Goal: Task Accomplishment & Management: Manage account settings

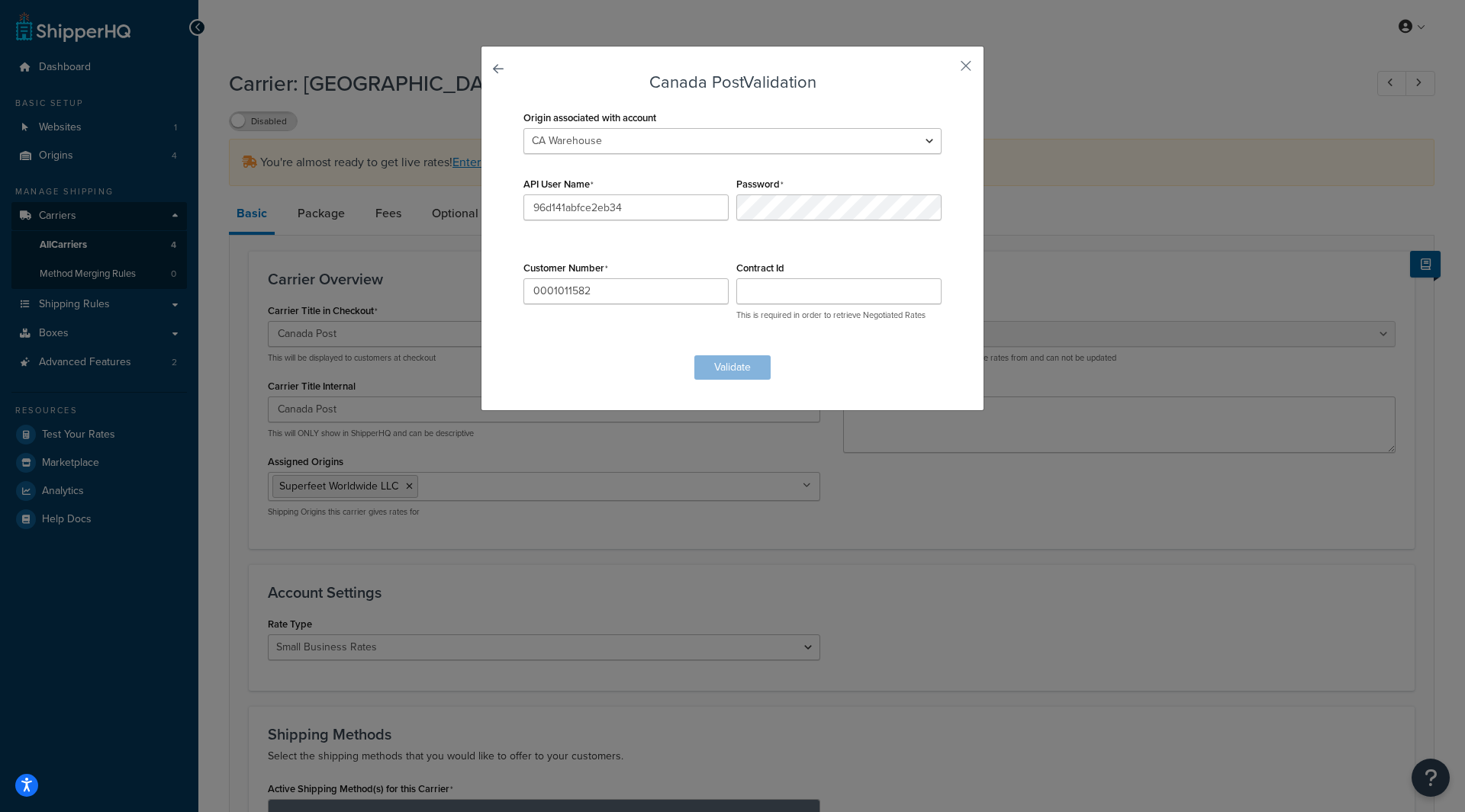
select select "canadaPost"
select select "169658"
click at [785, 283] on input "Contract Id" at bounding box center [838, 291] width 206 height 26
click at [730, 361] on form "Canada Post Validation Origin associated with account CA Warehouse EU WAREHOUSE…" at bounding box center [732, 226] width 426 height 306
click at [657, 286] on input "0001011582" at bounding box center [626, 291] width 206 height 26
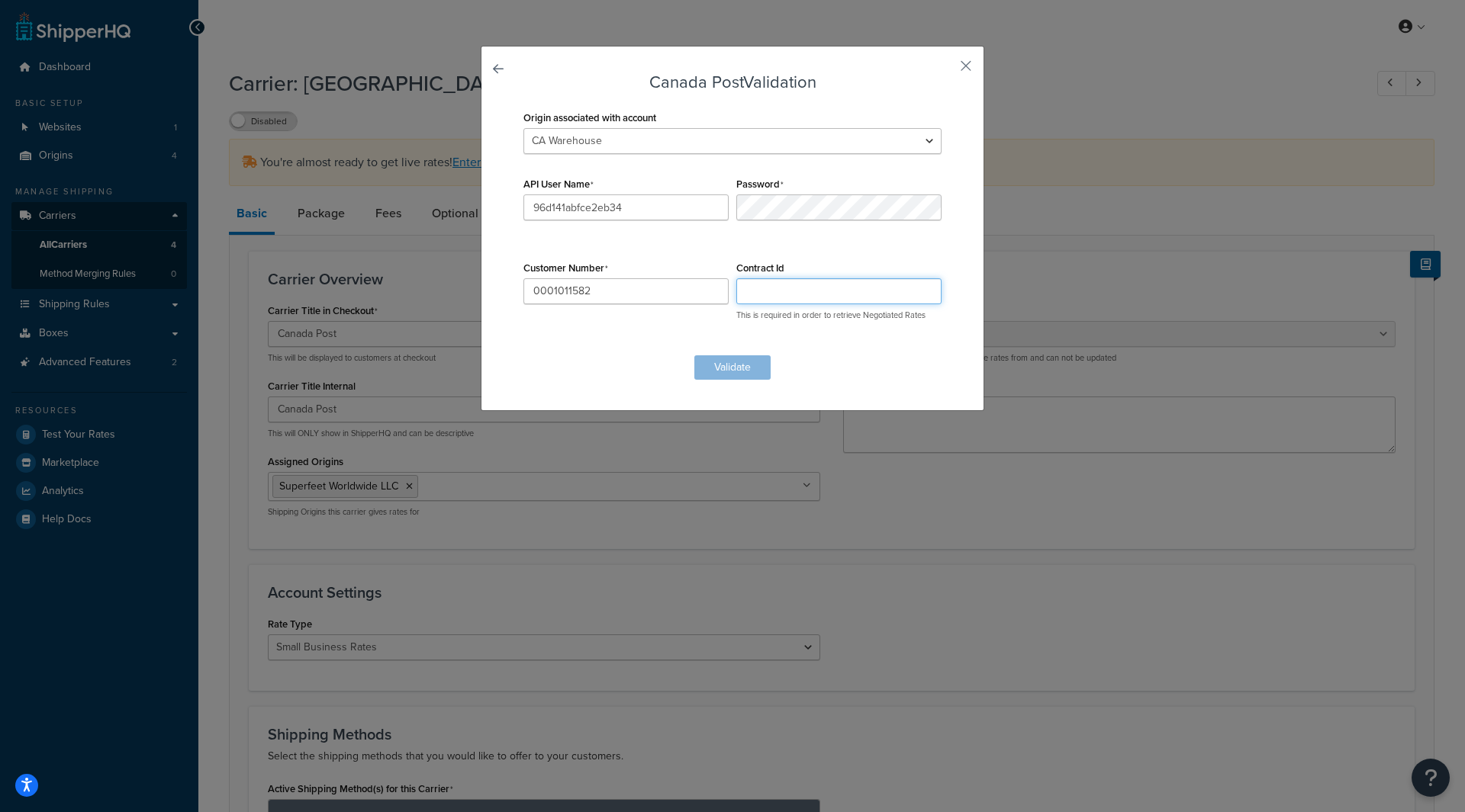
click at [767, 295] on input "Contract Id" at bounding box center [838, 291] width 206 height 26
drag, startPoint x: 609, startPoint y: 290, endPoint x: 549, endPoint y: 283, distance: 60.4
click at [549, 283] on input "0001011582" at bounding box center [626, 291] width 206 height 26
click at [786, 288] on input "Contract Id" at bounding box center [838, 291] width 206 height 26
paste input "1011582"
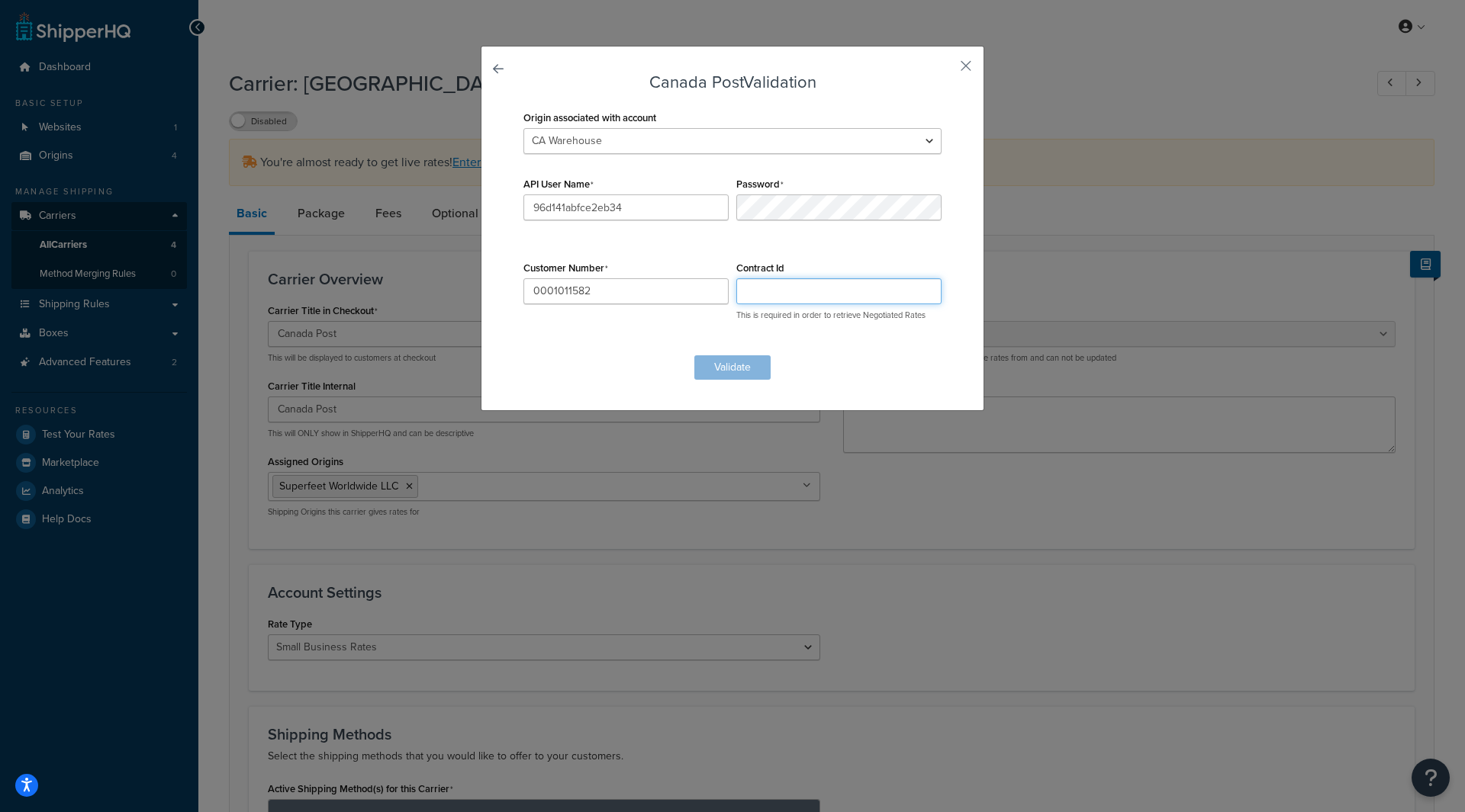
type input "1011582"
drag, startPoint x: 805, startPoint y: 298, endPoint x: 711, endPoint y: 288, distance: 94.5
click at [711, 288] on div "Origin associated with account CA Warehouse EU WAREHOUSE Superfeet Worldwide LL…" at bounding box center [732, 223] width 426 height 233
drag, startPoint x: 645, startPoint y: 288, endPoint x: 482, endPoint y: 286, distance: 163.0
click at [482, 286] on div "Canada Post Validation Origin associated with account CA Warehouse EU WAREHOUSE…" at bounding box center [732, 228] width 504 height 365
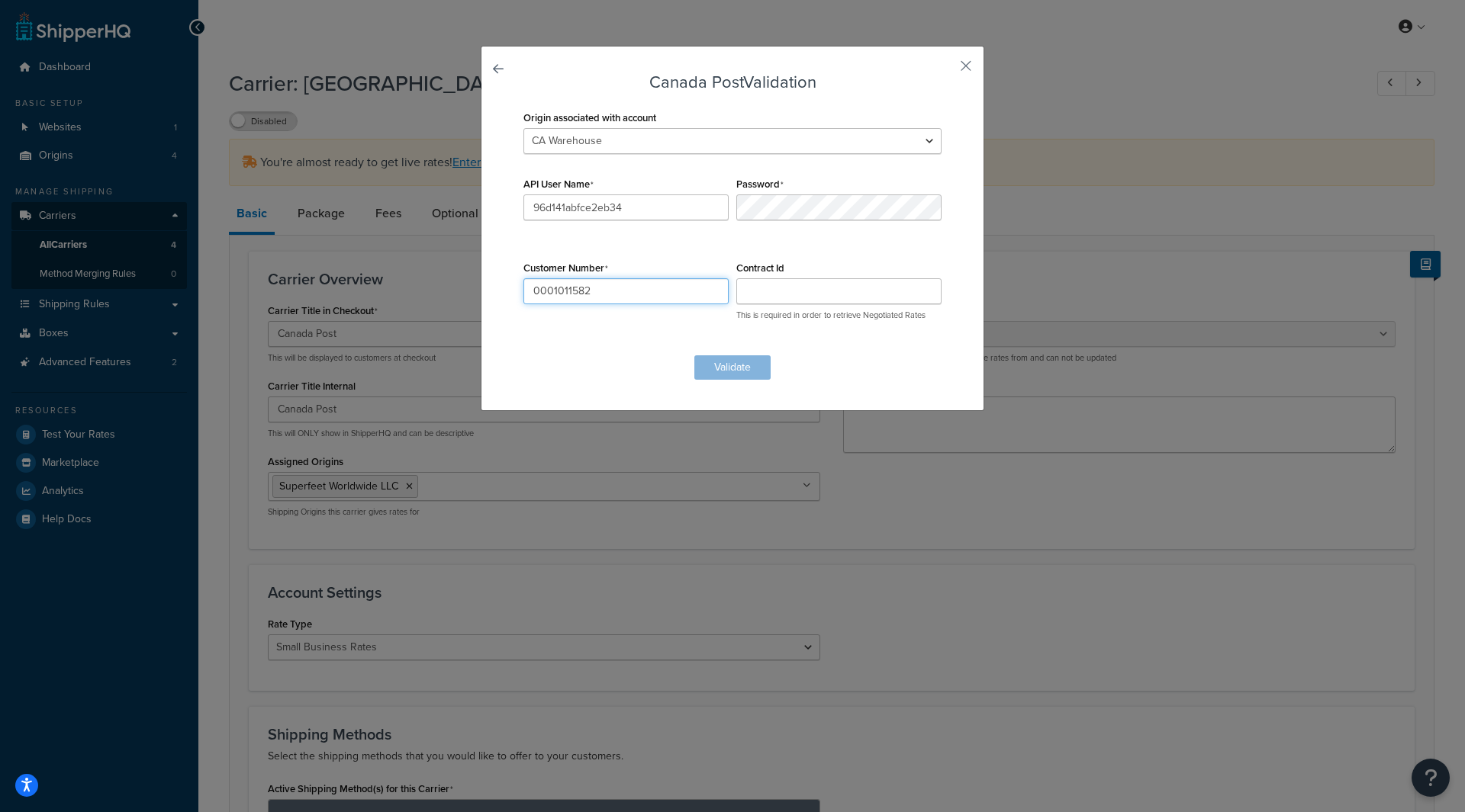
paste input "text"
type input "1011582"
click at [719, 365] on form "Canada Post Validation Origin associated with account CA Warehouse EU WAREHOUSE…" at bounding box center [732, 226] width 426 height 306
click at [945, 70] on button "button" at bounding box center [943, 71] width 4 height 4
